Goal: Information Seeking & Learning: Learn about a topic

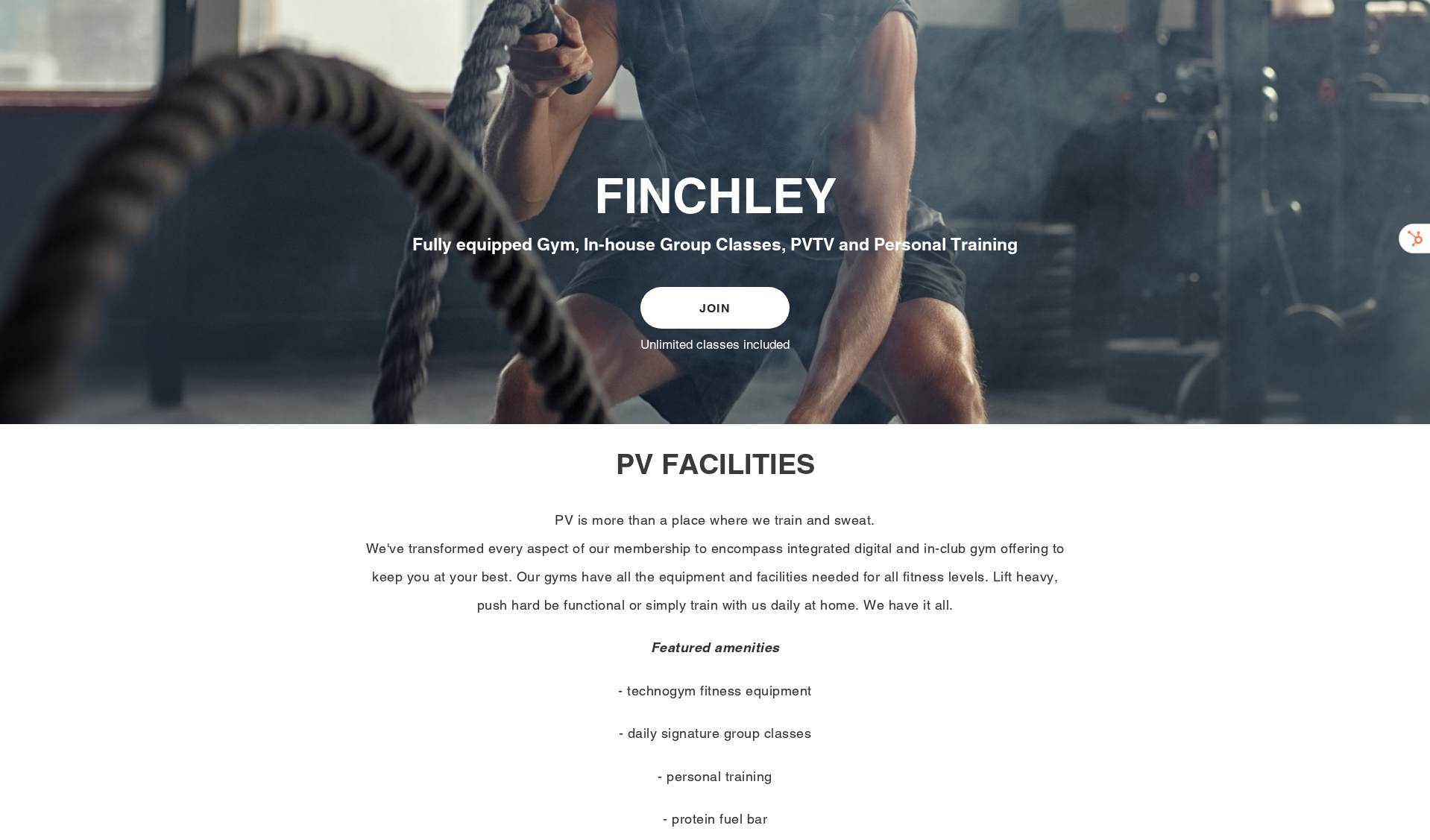
scroll to position [404, 0]
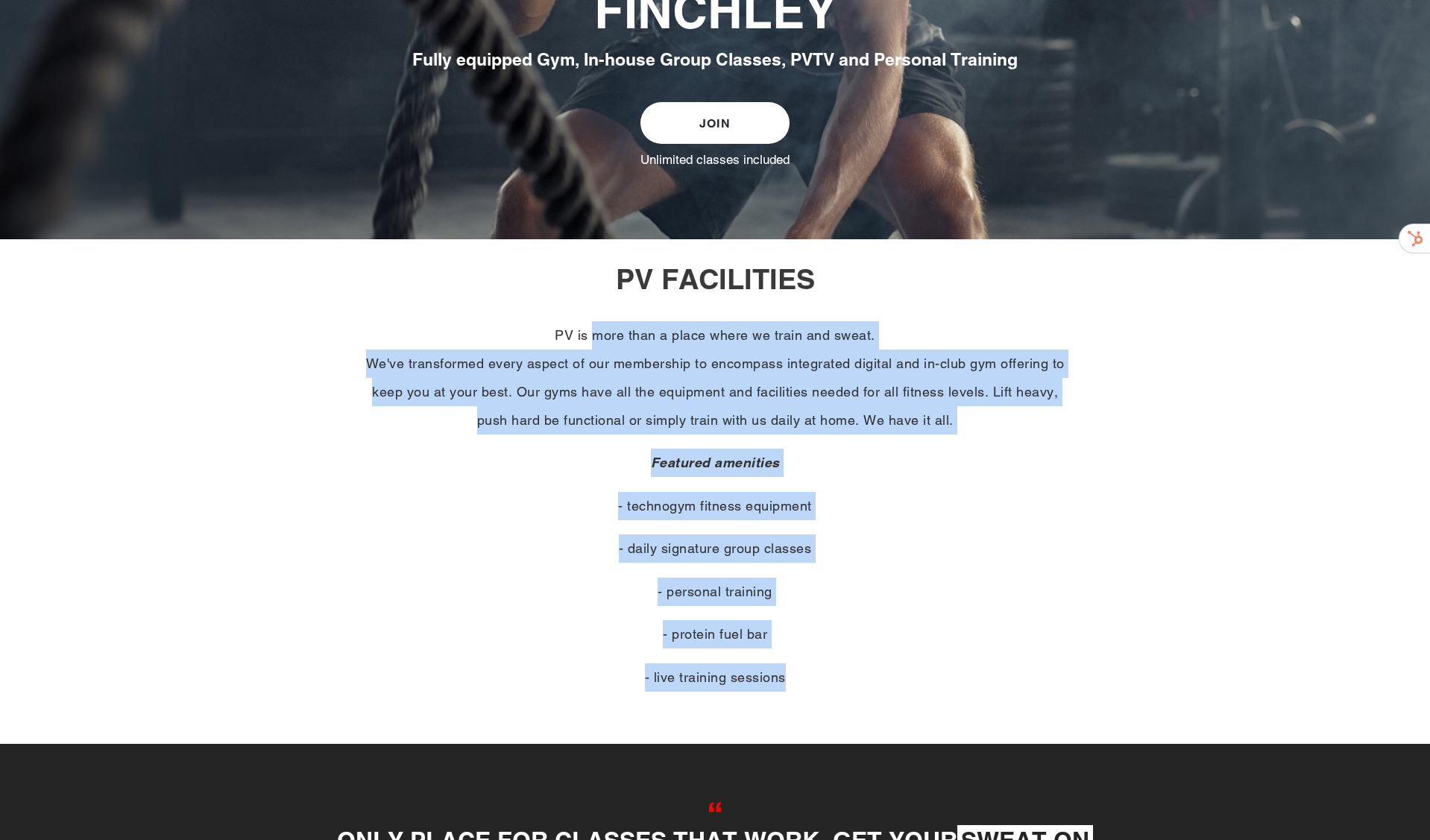
drag, startPoint x: 594, startPoint y: 328, endPoint x: 879, endPoint y: 700, distance: 468.6
click at [879, 700] on div "PV FACILITIES PV is more than a place where we train and sweat. We've transform…" at bounding box center [715, 496] width 813 height 467
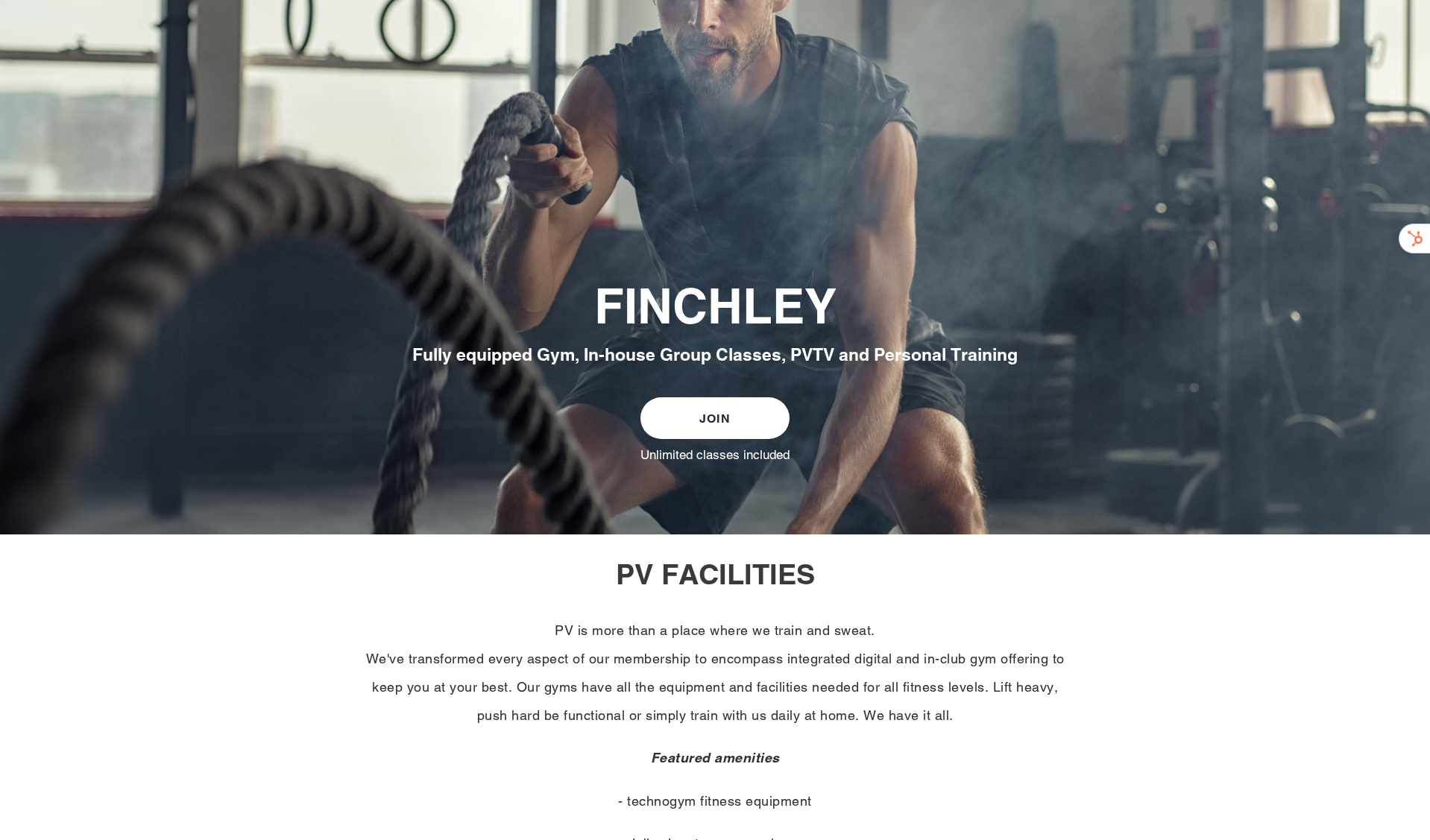
scroll to position [0, 0]
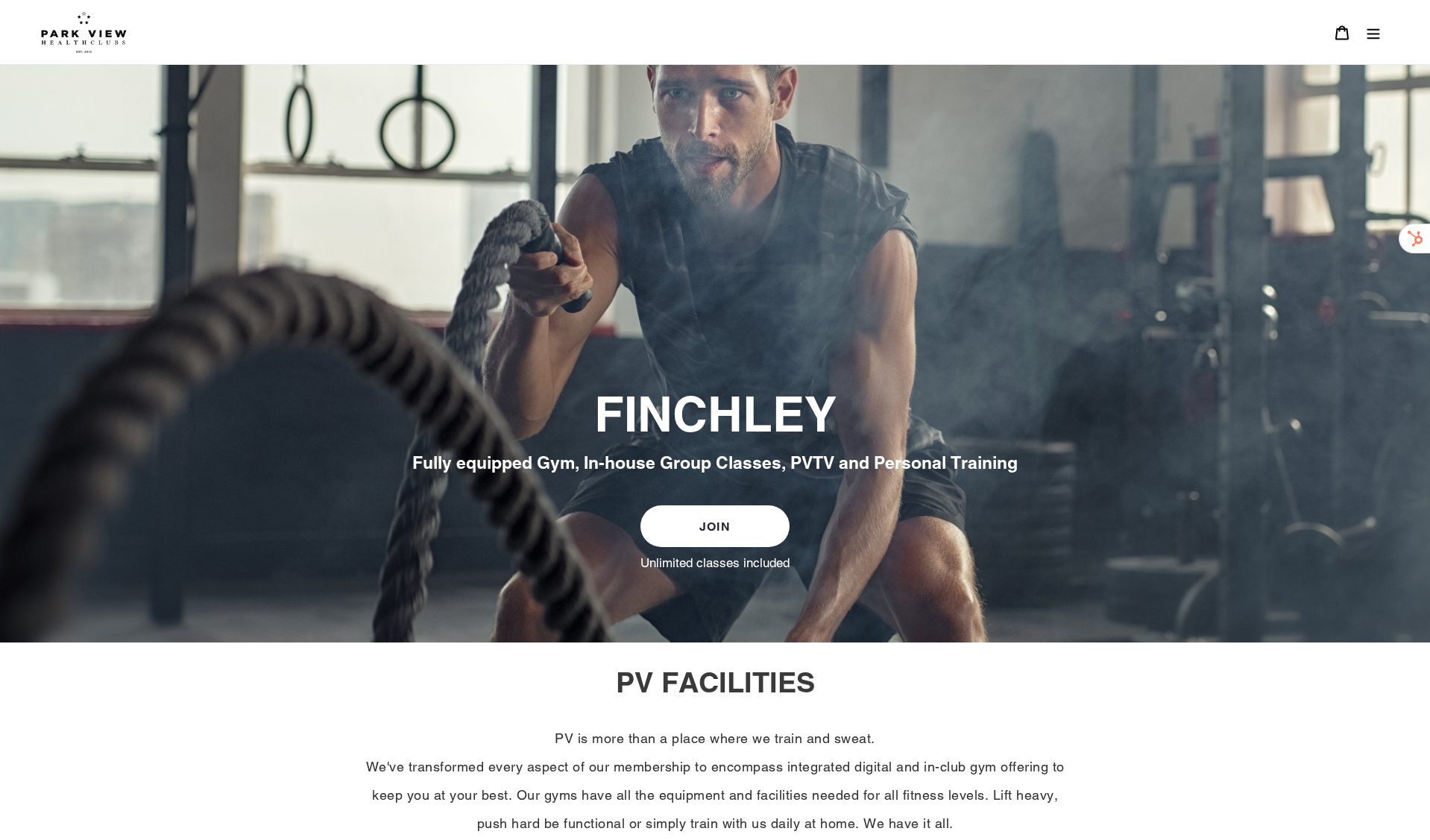
click at [1374, 35] on icon "Menu" at bounding box center [1373, 33] width 15 height 15
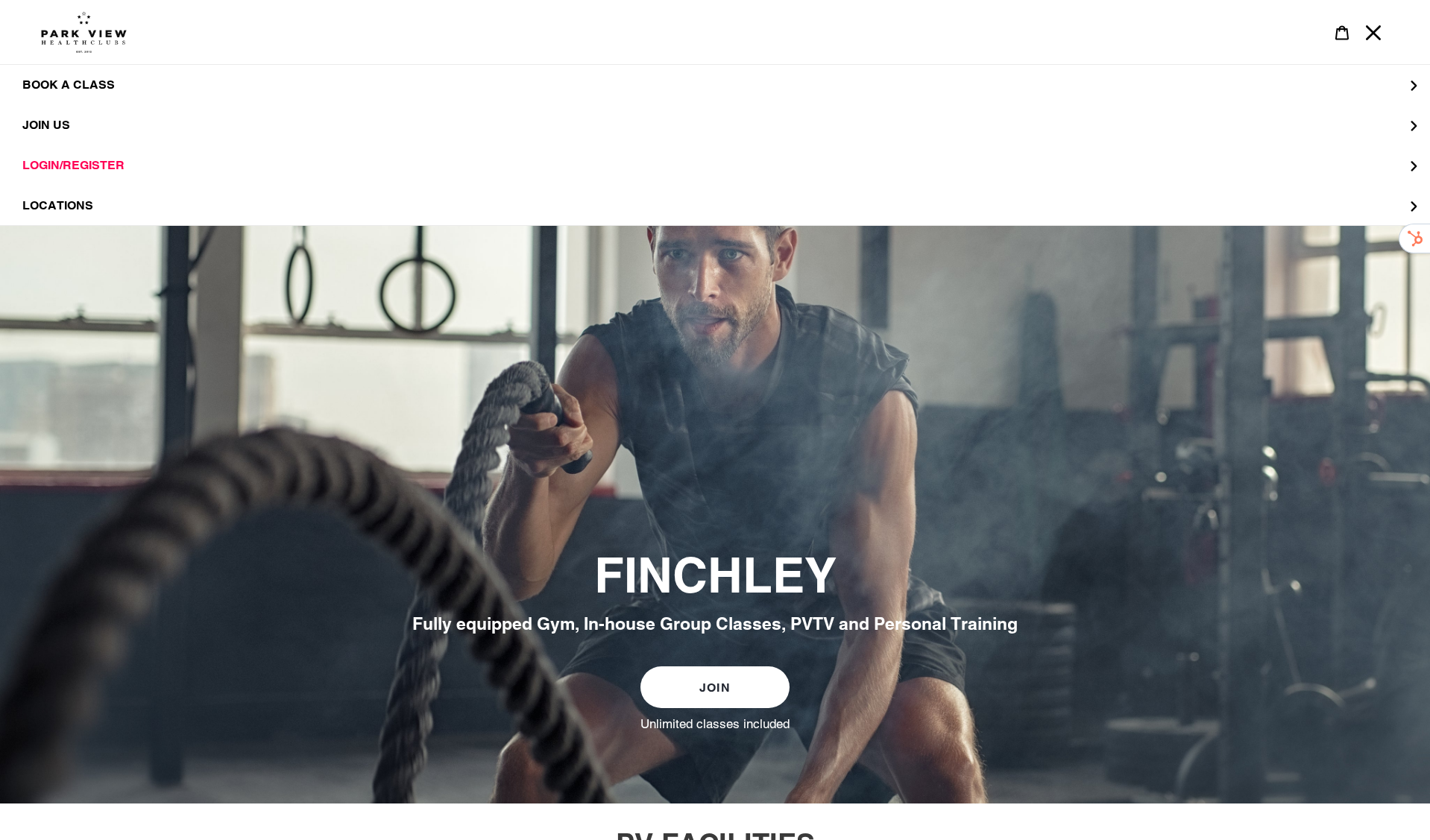
click at [89, 27] on img at bounding box center [84, 32] width 86 height 42
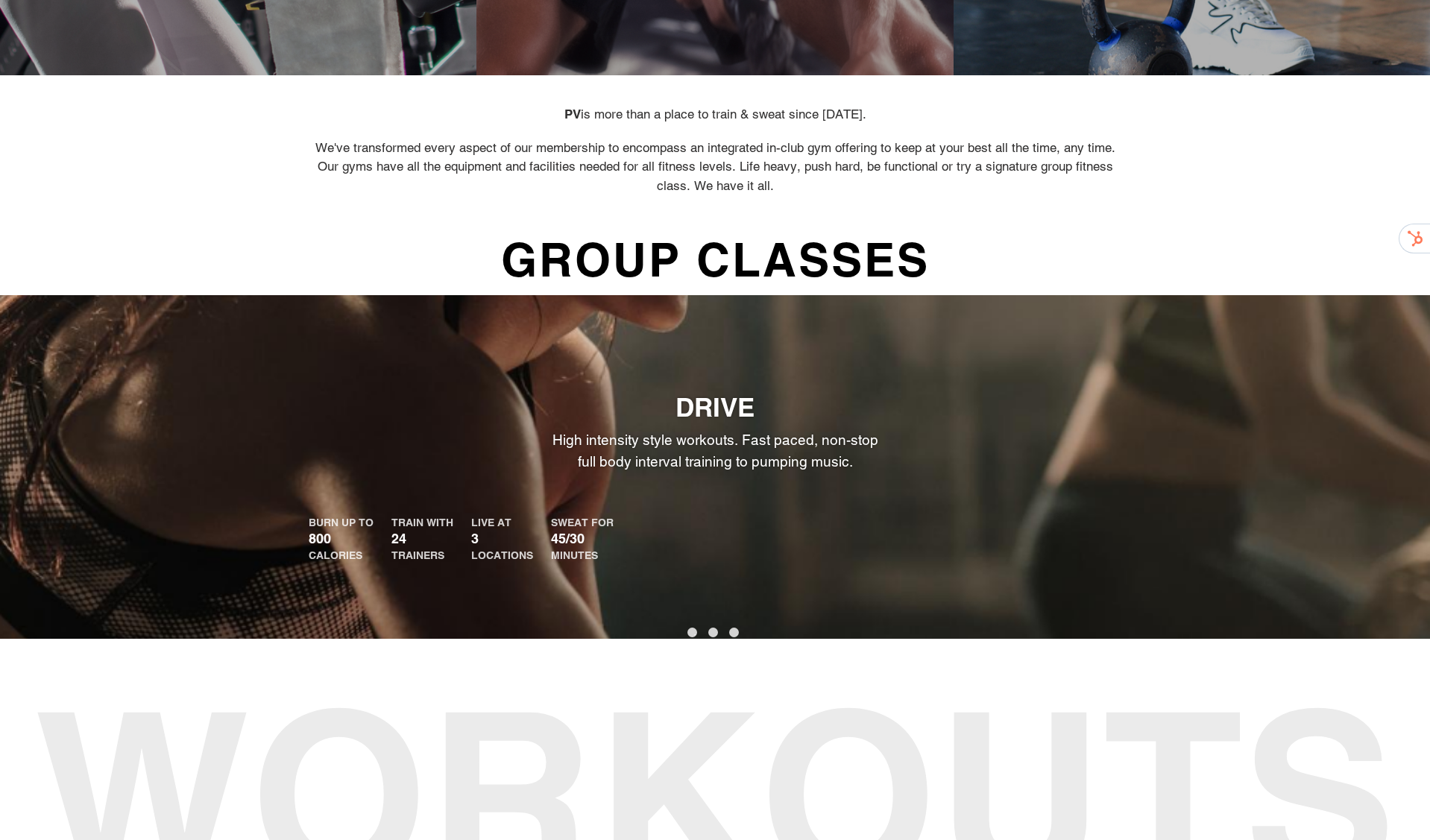
scroll to position [820, 0]
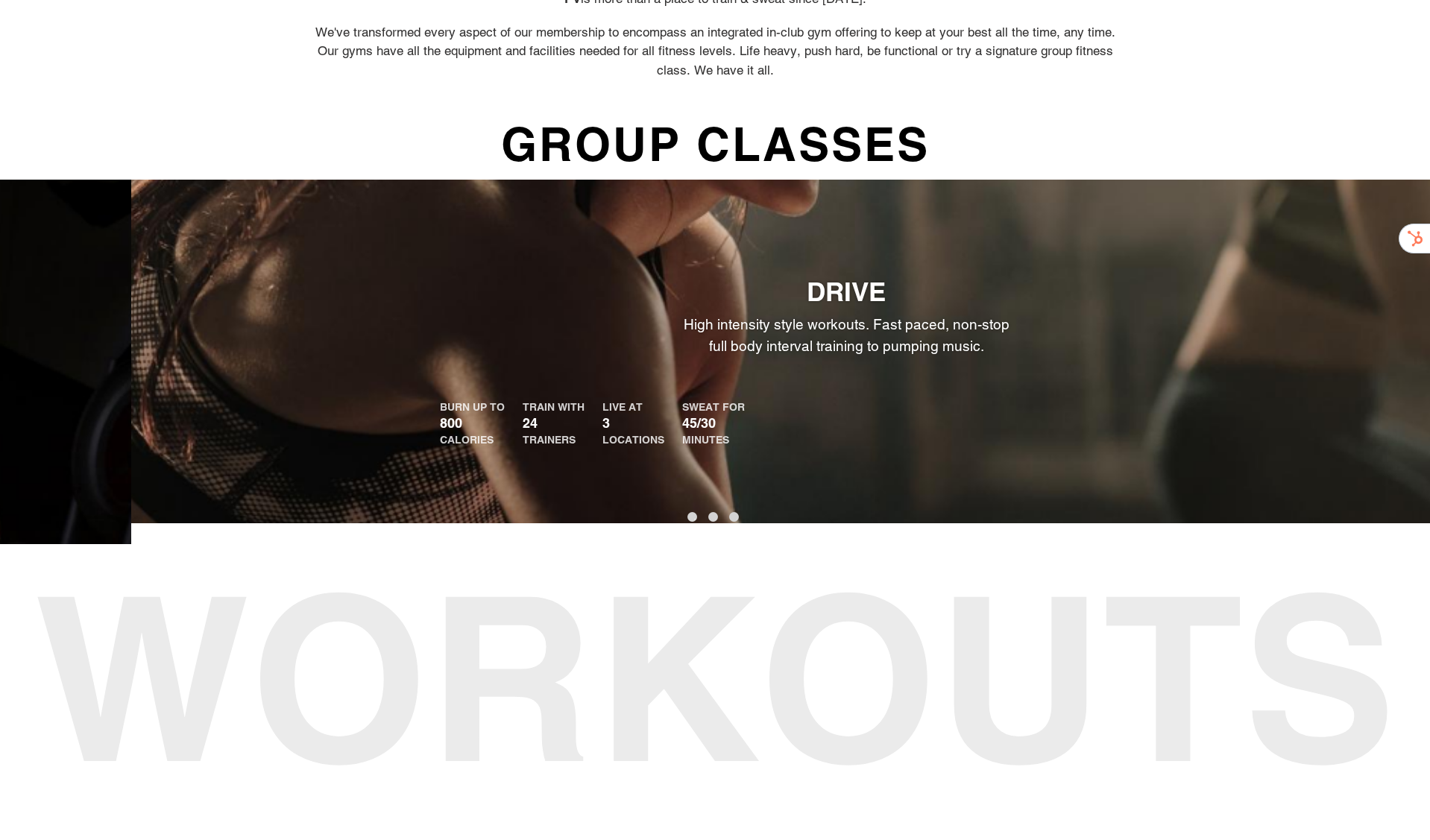
drag, startPoint x: 302, startPoint y: 400, endPoint x: 398, endPoint y: 480, distance: 125.0
click at [398, 480] on div "DRIVE High intensity style workouts. Fast paced, non-stop full body interval tr…" at bounding box center [846, 352] width 1430 height 343
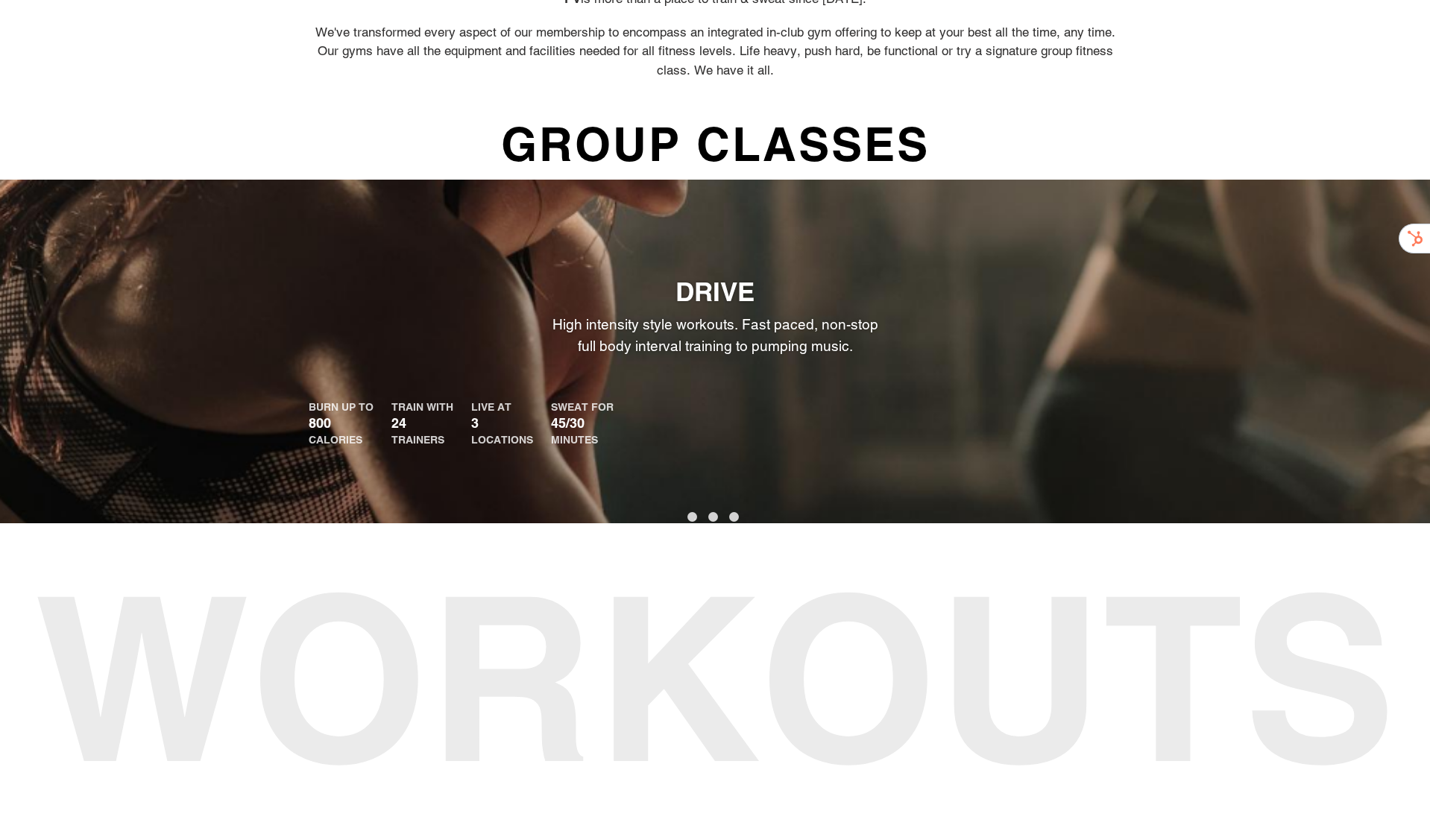
drag, startPoint x: 946, startPoint y: 396, endPoint x: 397, endPoint y: 335, distance: 552.4
click at [401, 335] on div "DRIVE High intensity style workouts. Fast paced, non-stop full body interval tr…" at bounding box center [715, 362] width 895 height 173
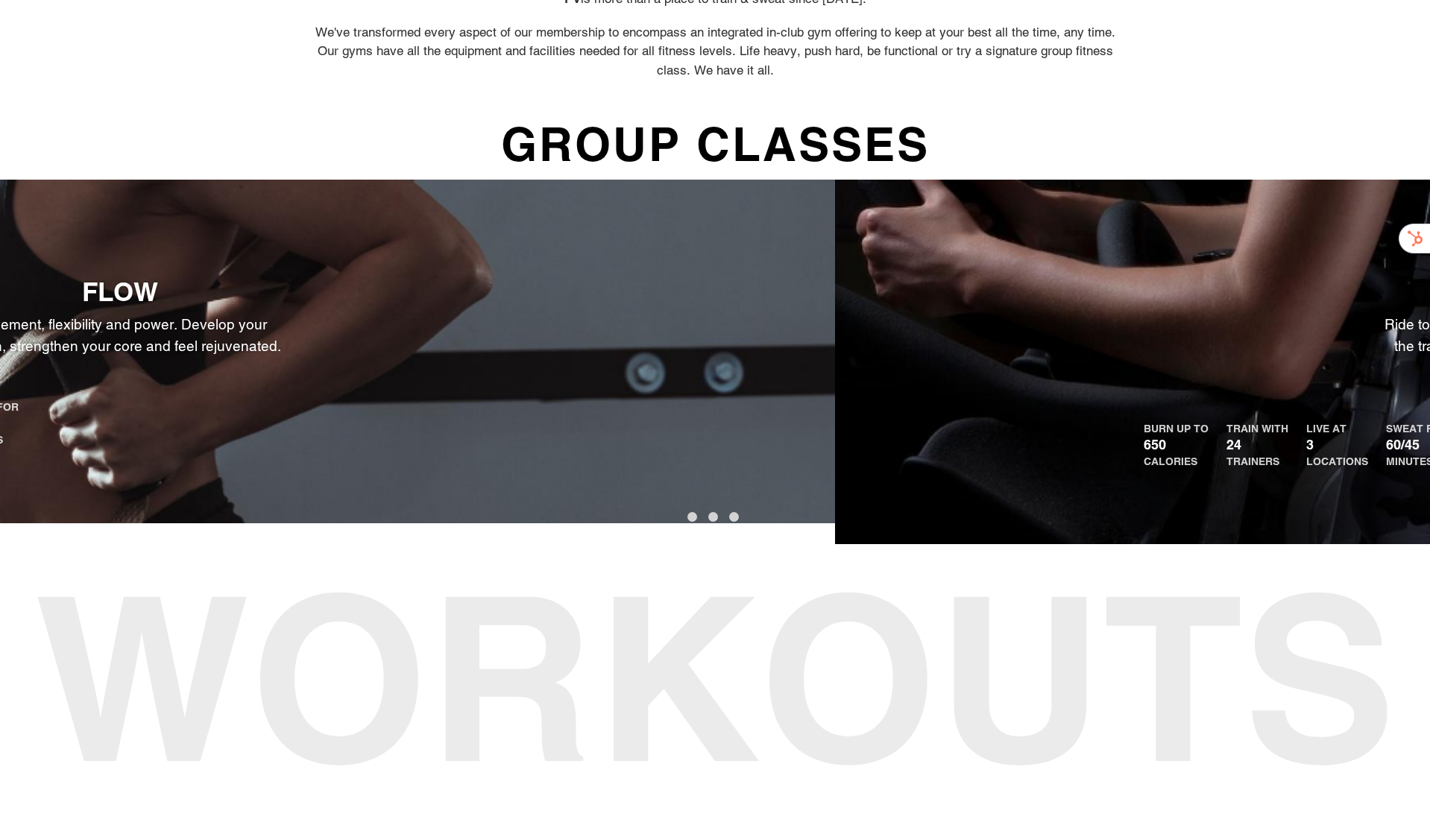
drag, startPoint x: 915, startPoint y: 388, endPoint x: 282, endPoint y: 307, distance: 638.2
click at [282, 307] on div "FLOW Movement, flexibility and power. Develop your stretch, strengthen your cor…" at bounding box center [121, 362] width 895 height 173
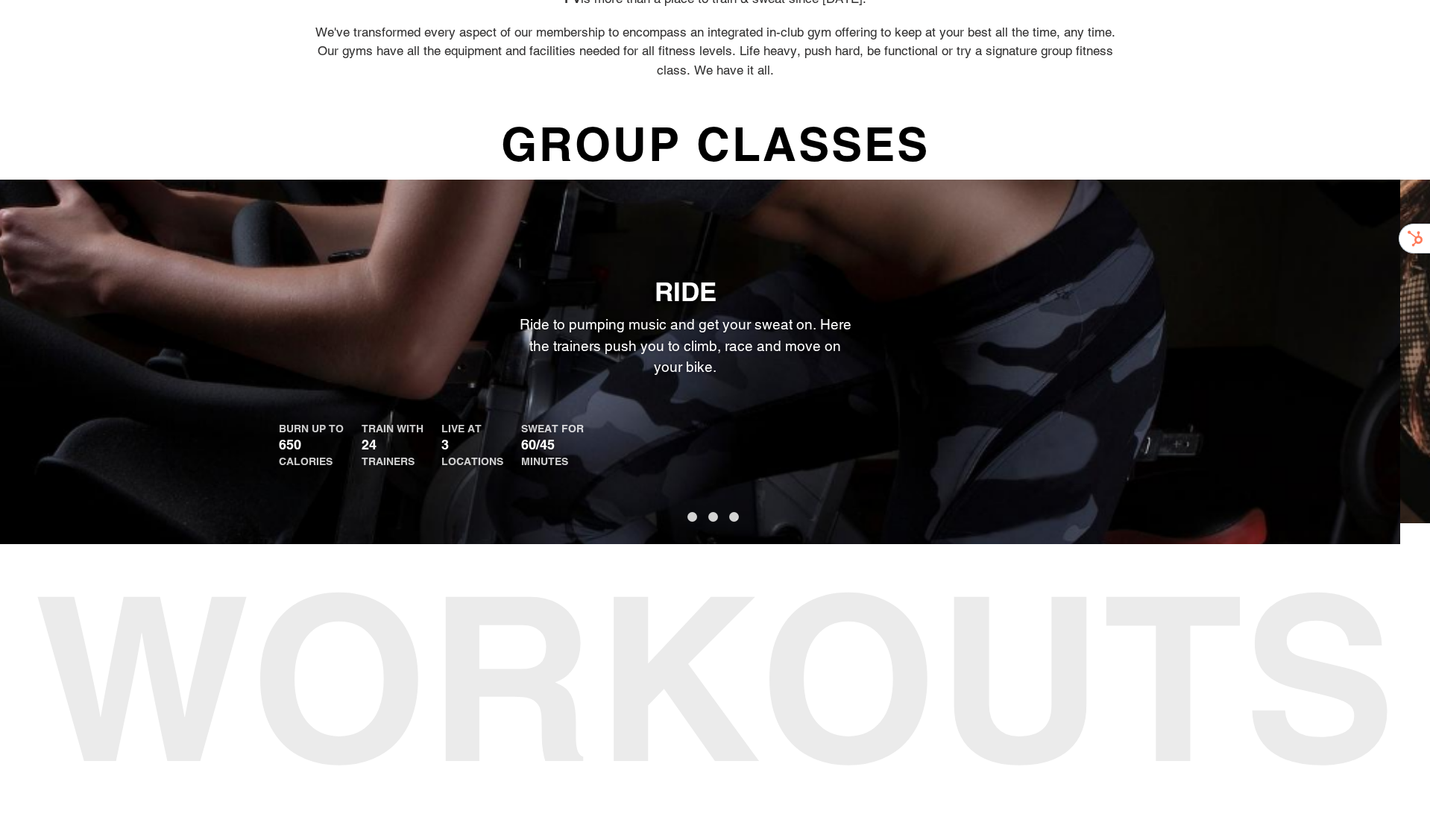
drag, startPoint x: 829, startPoint y: 404, endPoint x: 426, endPoint y: 339, distance: 408.2
click at [426, 339] on div "RIDE Ride to pumping music and get your sweat on. Here the trainers push you to…" at bounding box center [685, 373] width 895 height 193
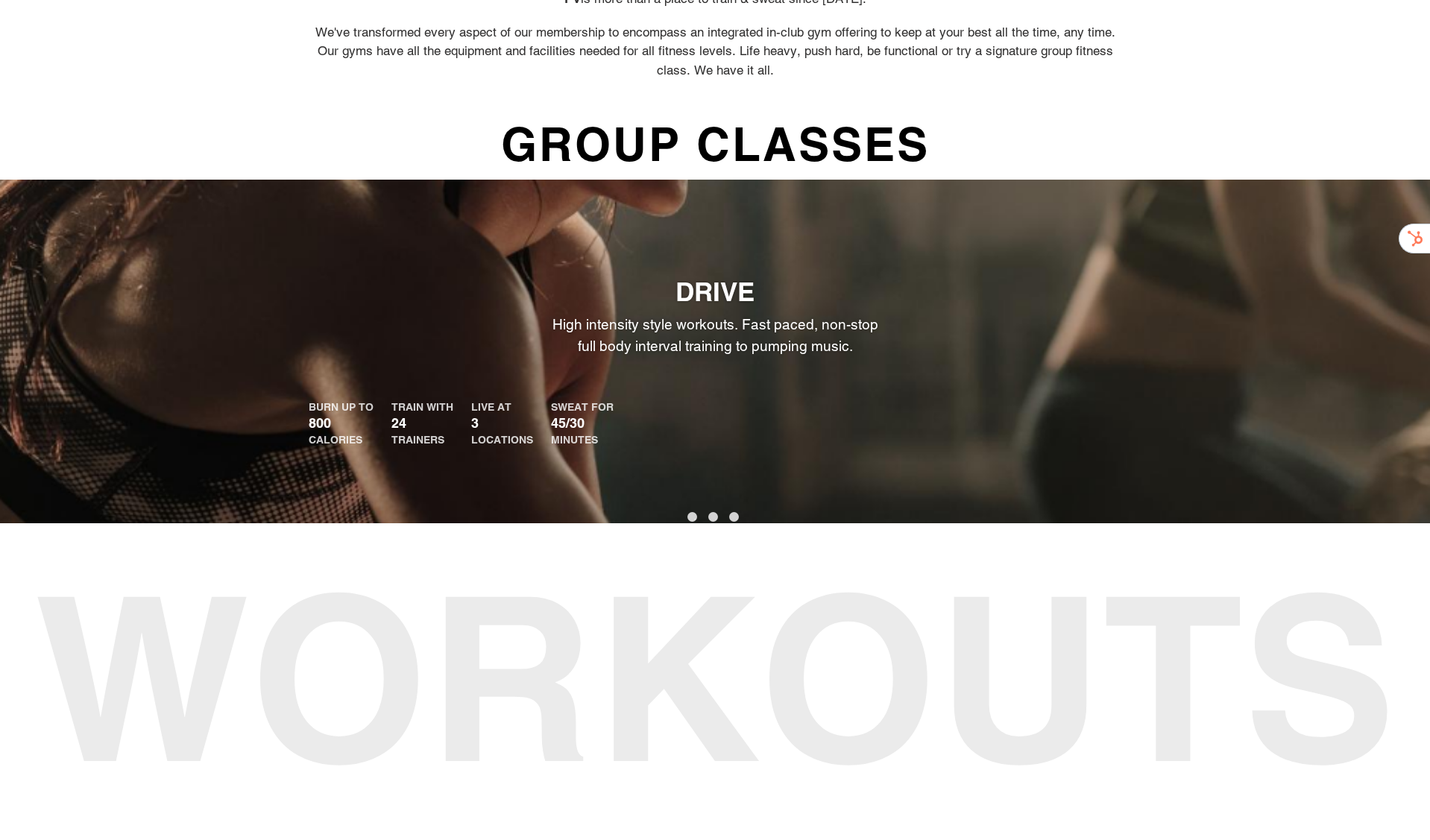
drag, startPoint x: 983, startPoint y: 429, endPoint x: 495, endPoint y: 404, distance: 488.6
click at [495, 404] on ul "BURN UP TO 800 CALORIES TRAIN WITH 24 TRAINERS LIVE AT 3 LOCATIONS SWEAT FOR 45…" at bounding box center [715, 425] width 813 height 49
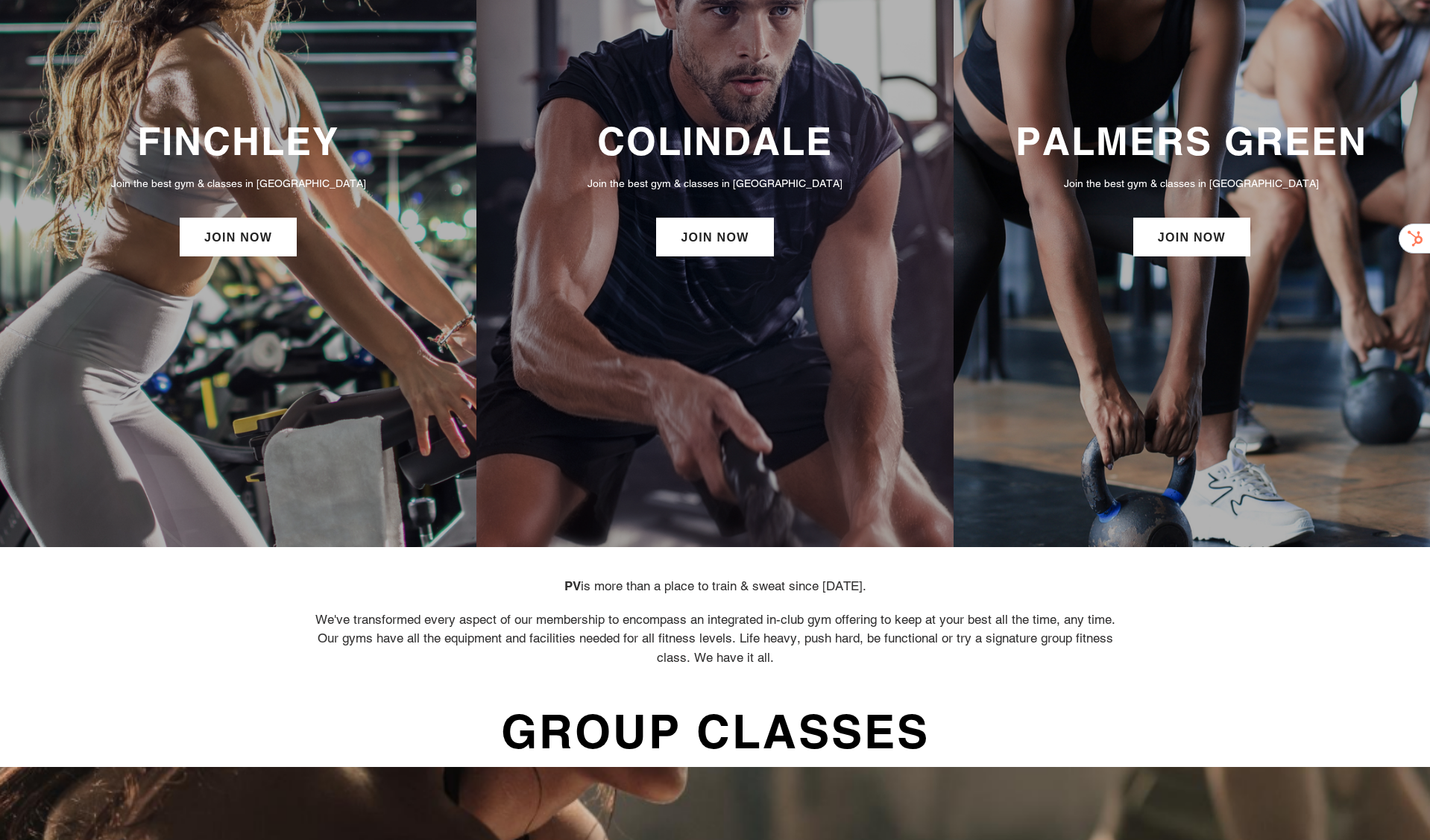
scroll to position [0, 0]
